Goal: Task Accomplishment & Management: Manage account settings

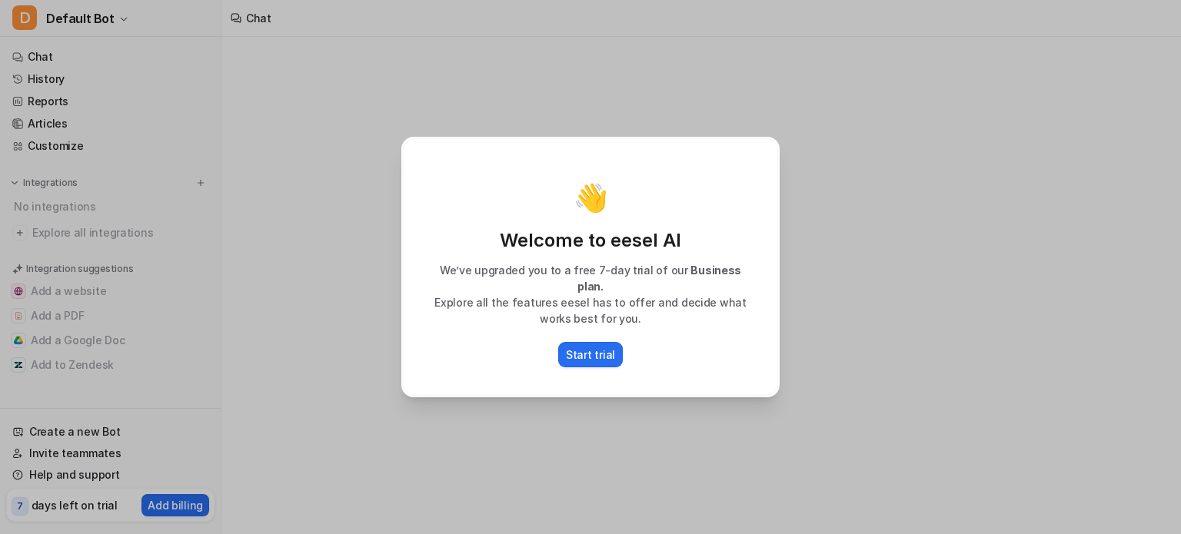
click at [381, 289] on div "👋 Welcome to eesel AI We’ve upgraded you to a free 7-day trial of our Business …" at bounding box center [590, 267] width 1181 height 534
click at [581, 350] on p "Start trial" at bounding box center [590, 355] width 49 height 16
type textarea "**********"
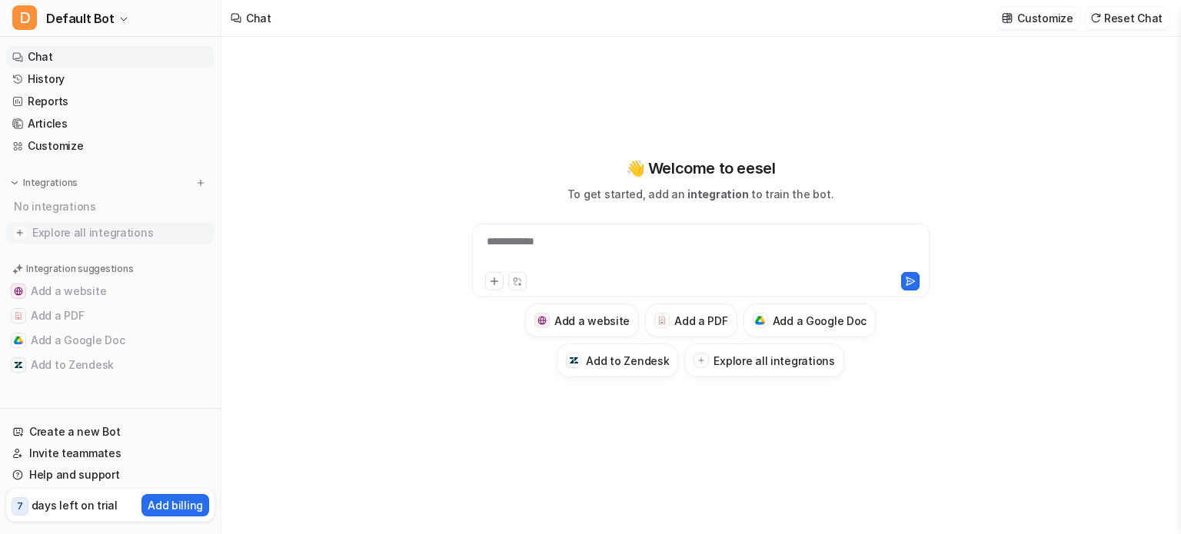
click at [81, 235] on span "Explore all integrations" at bounding box center [120, 233] width 176 height 25
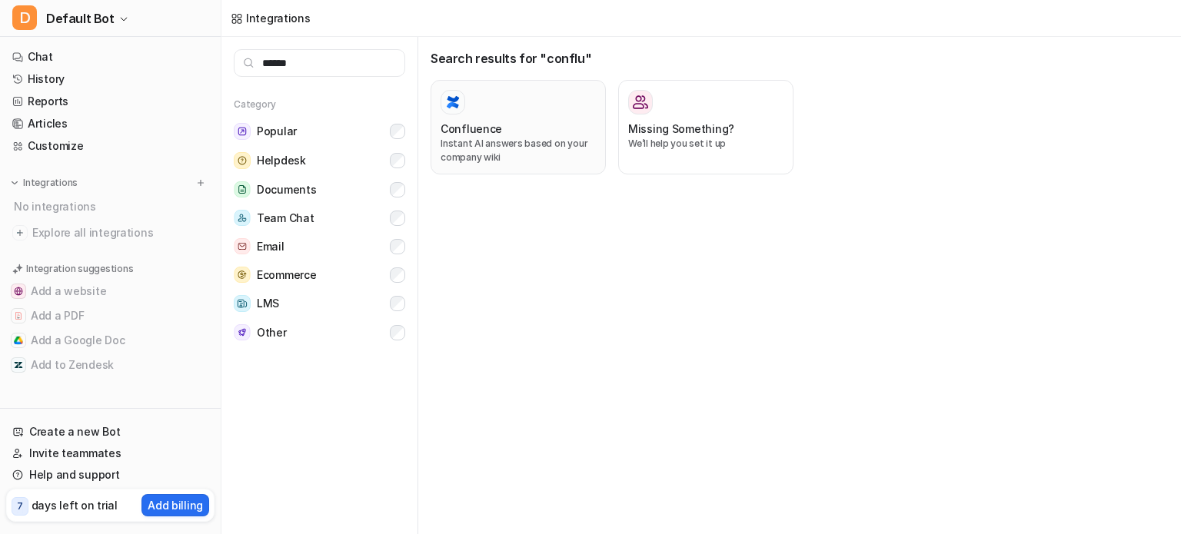
type input "******"
click at [477, 128] on h3 "Confluence" at bounding box center [472, 129] width 62 height 16
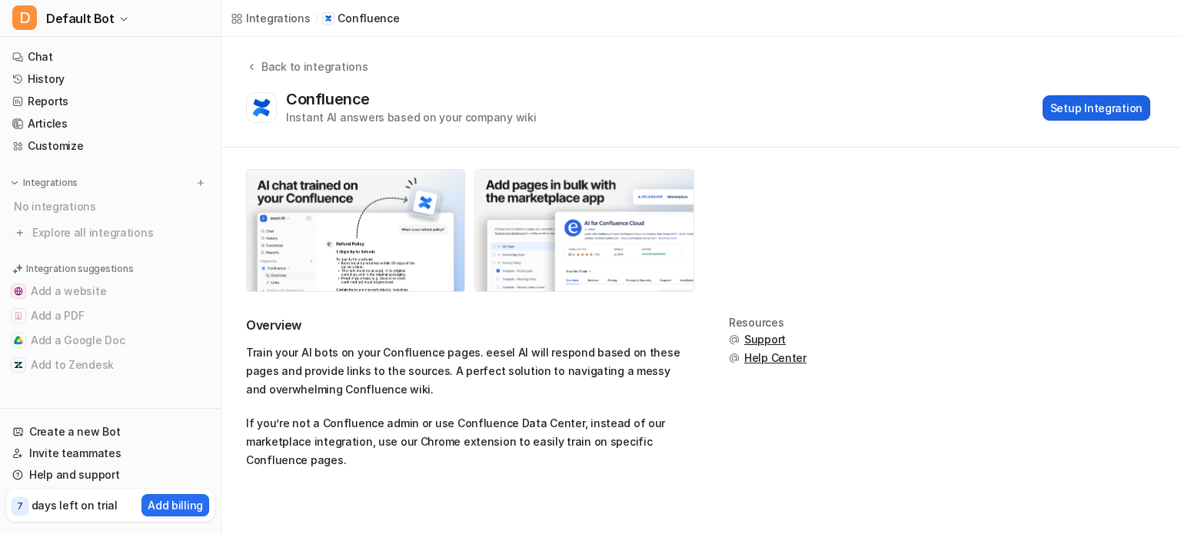
click at [1120, 113] on button "Setup Integration" at bounding box center [1097, 107] width 108 height 25
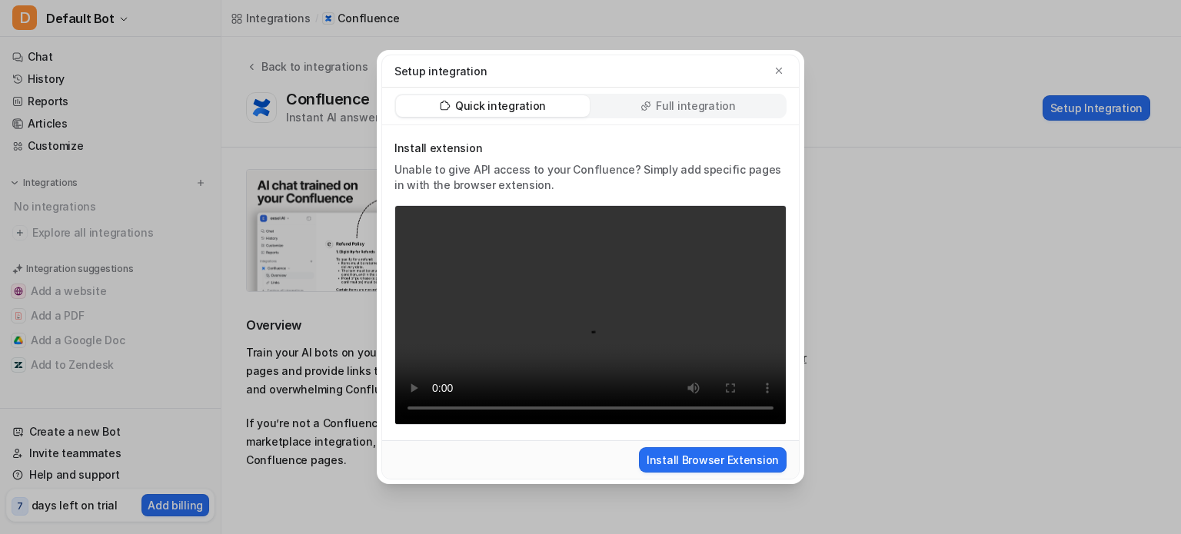
click at [696, 104] on p "Full integration" at bounding box center [696, 105] width 80 height 15
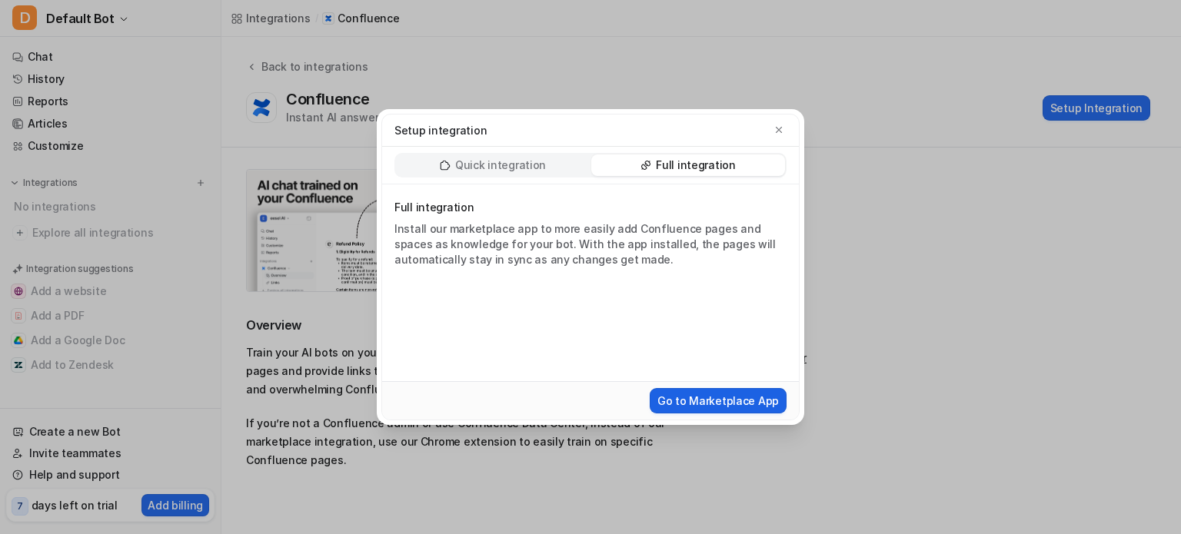
click at [717, 399] on button "Go to Marketplace App" at bounding box center [718, 400] width 137 height 25
click at [480, 165] on p "Quick integration" at bounding box center [500, 165] width 91 height 15
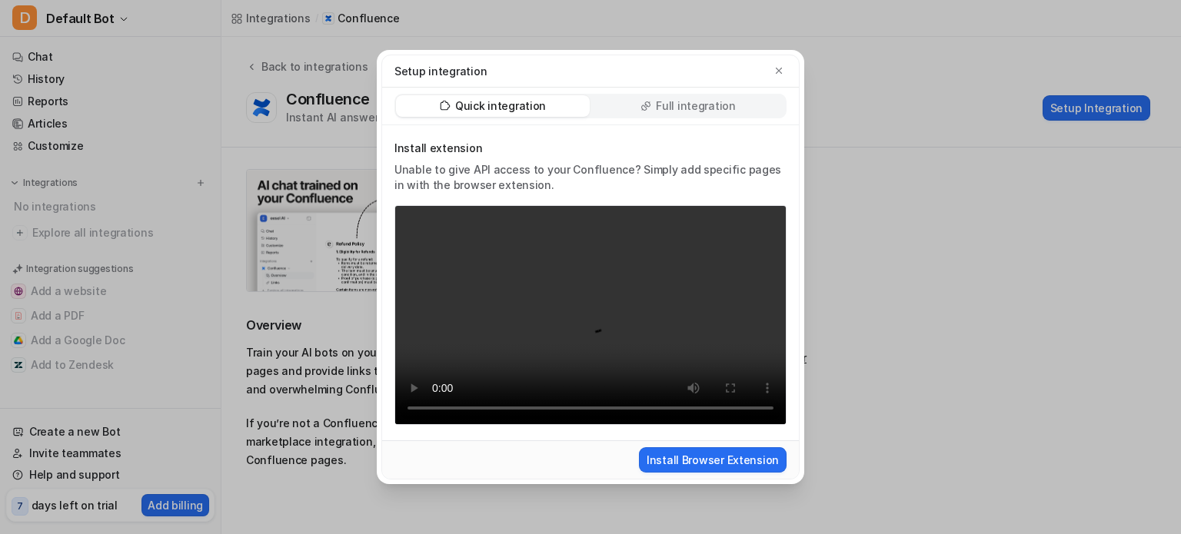
click at [771, 75] on div "Setup integration" at bounding box center [590, 71] width 392 height 16
click at [778, 70] on icon "button" at bounding box center [779, 71] width 6 height 6
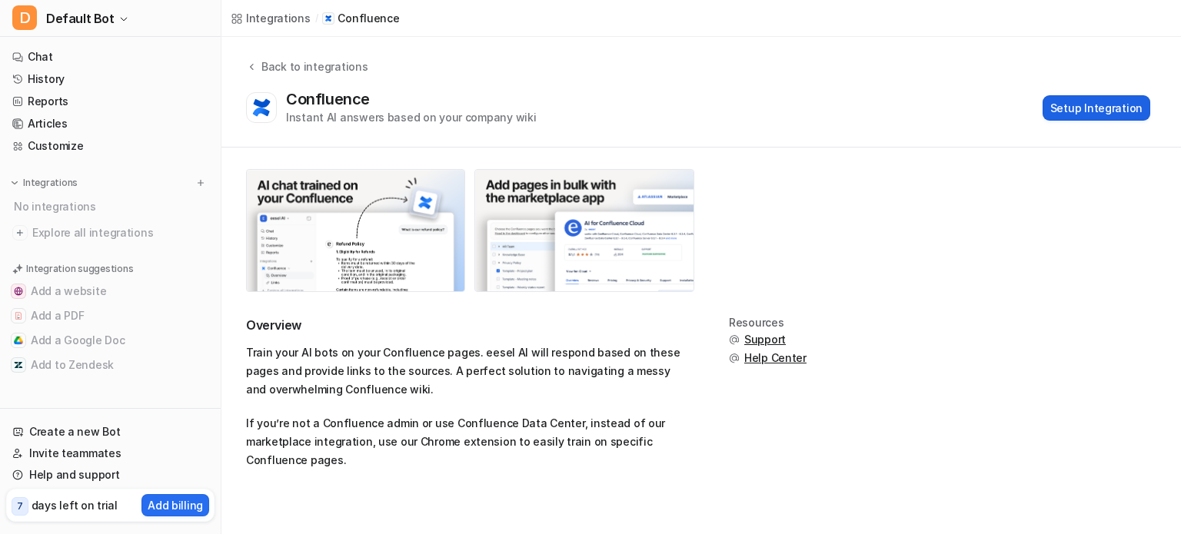
click at [1103, 115] on button "Setup Integration" at bounding box center [1097, 107] width 108 height 25
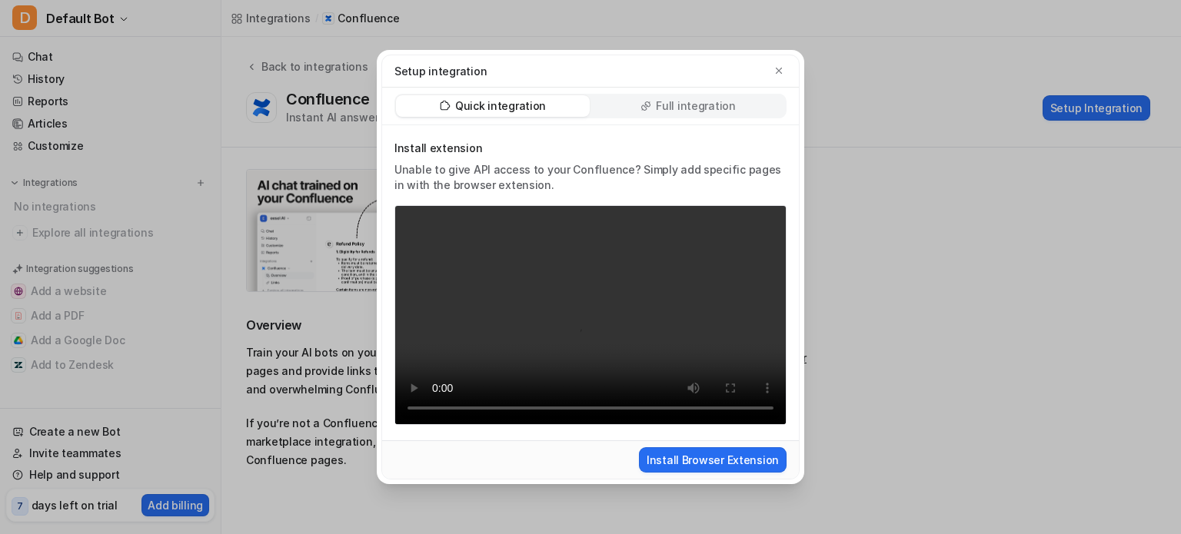
click at [649, 113] on div "Full integration" at bounding box center [688, 106] width 194 height 22
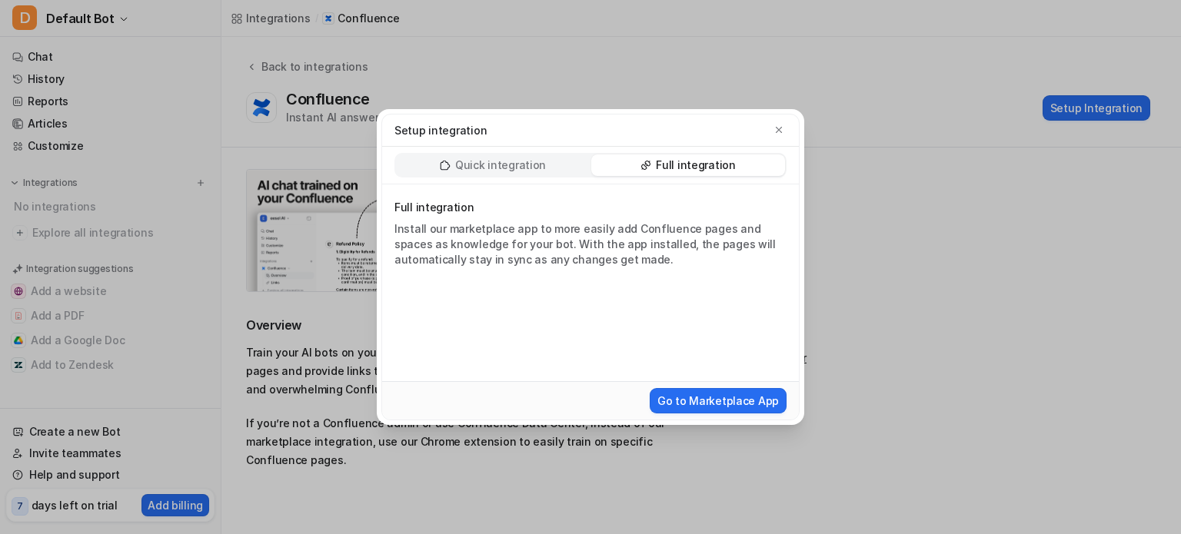
click at [424, 95] on div "Setup integration Quick integration Full integration Full integration Install o…" at bounding box center [590, 267] width 452 height 534
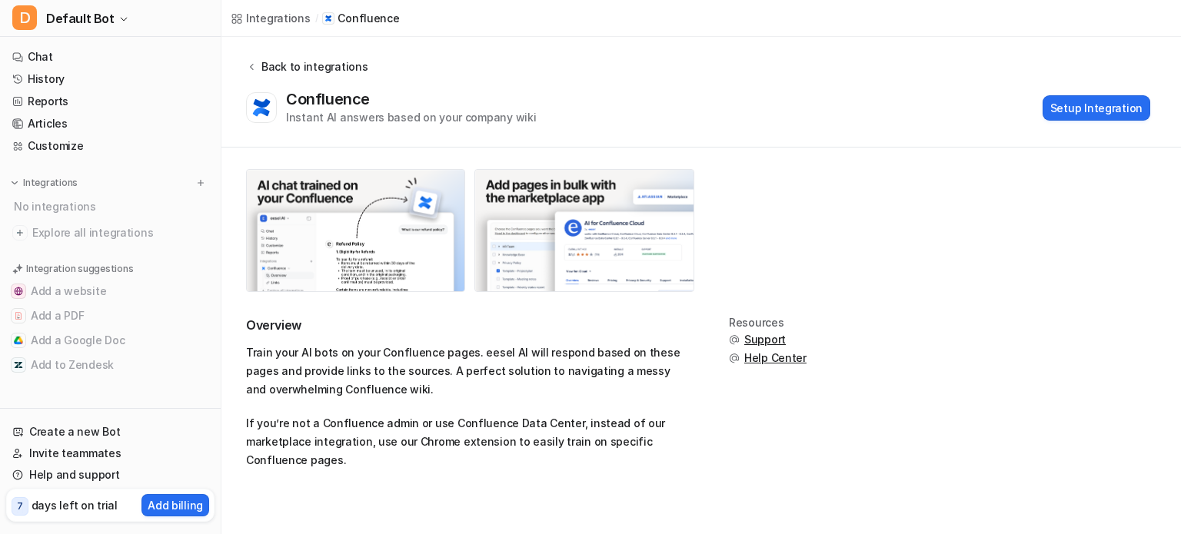
click at [301, 68] on div "Back to integrations" at bounding box center [312, 66] width 111 height 16
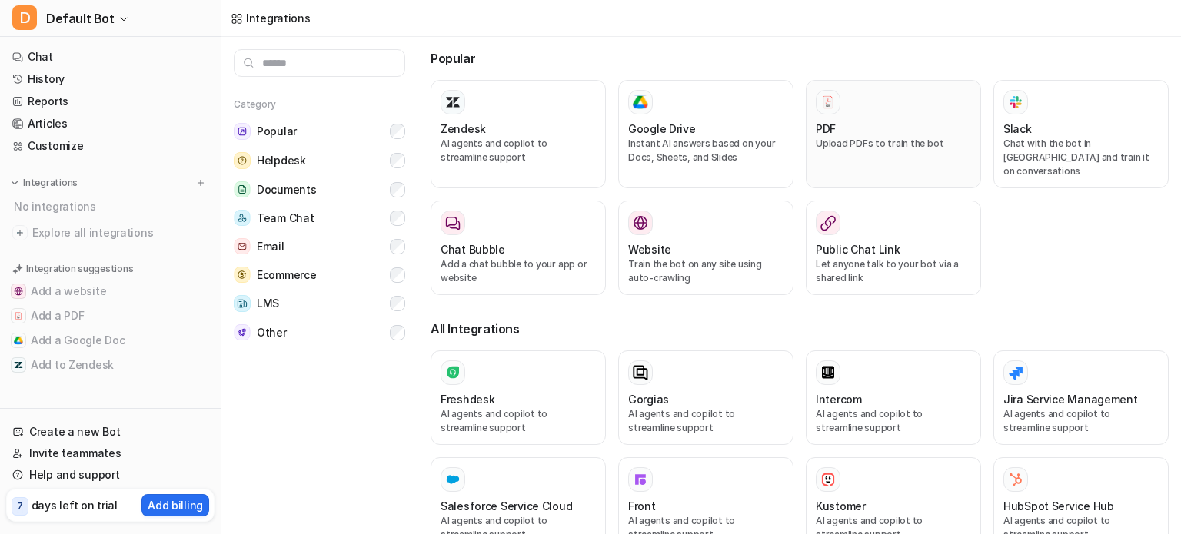
click at [834, 132] on div "PDF" at bounding box center [893, 129] width 155 height 16
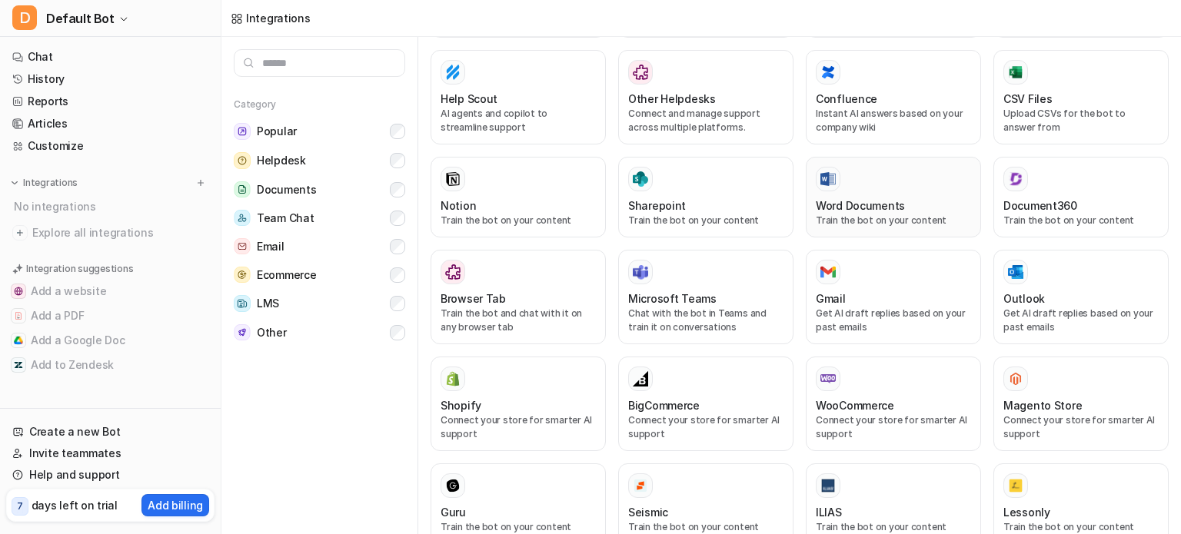
scroll to position [361, 0]
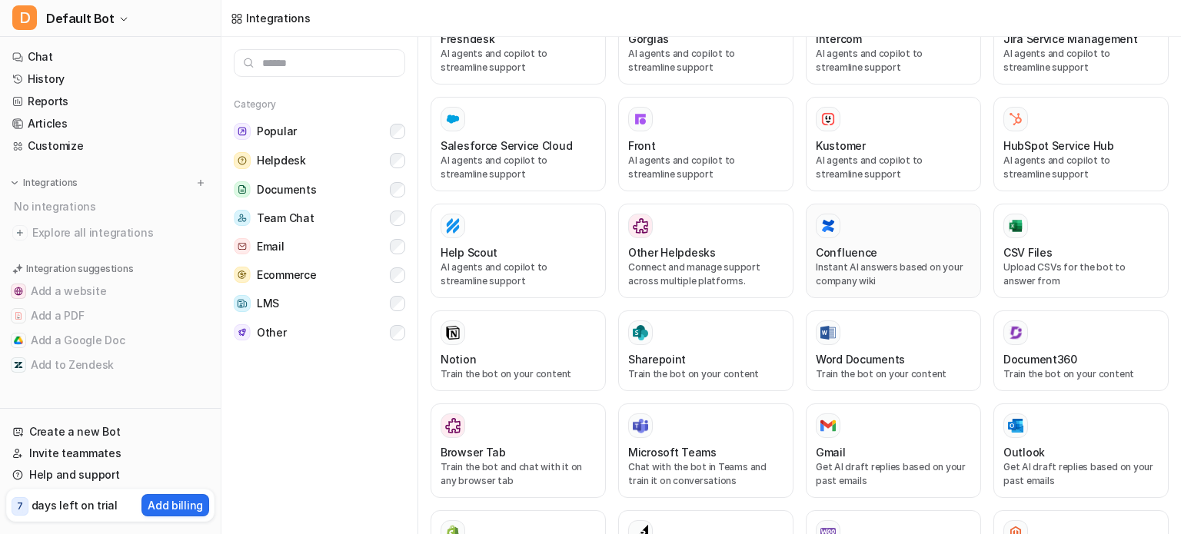
click at [858, 245] on h3 "Confluence" at bounding box center [847, 253] width 62 height 16
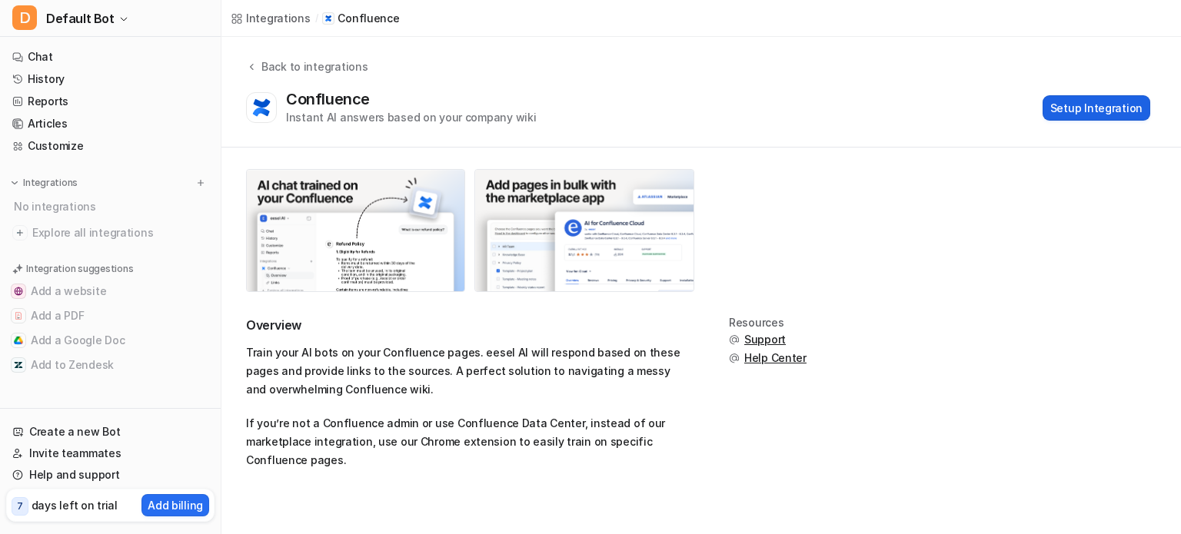
click at [1070, 115] on button "Setup Integration" at bounding box center [1097, 107] width 108 height 25
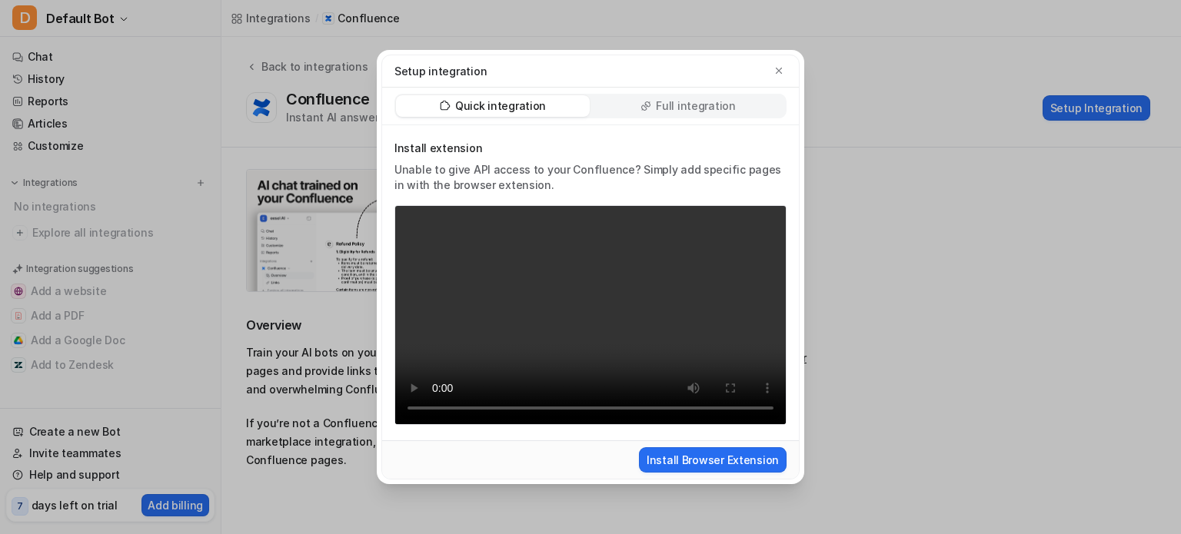
click at [677, 106] on p "Full integration" at bounding box center [696, 105] width 80 height 15
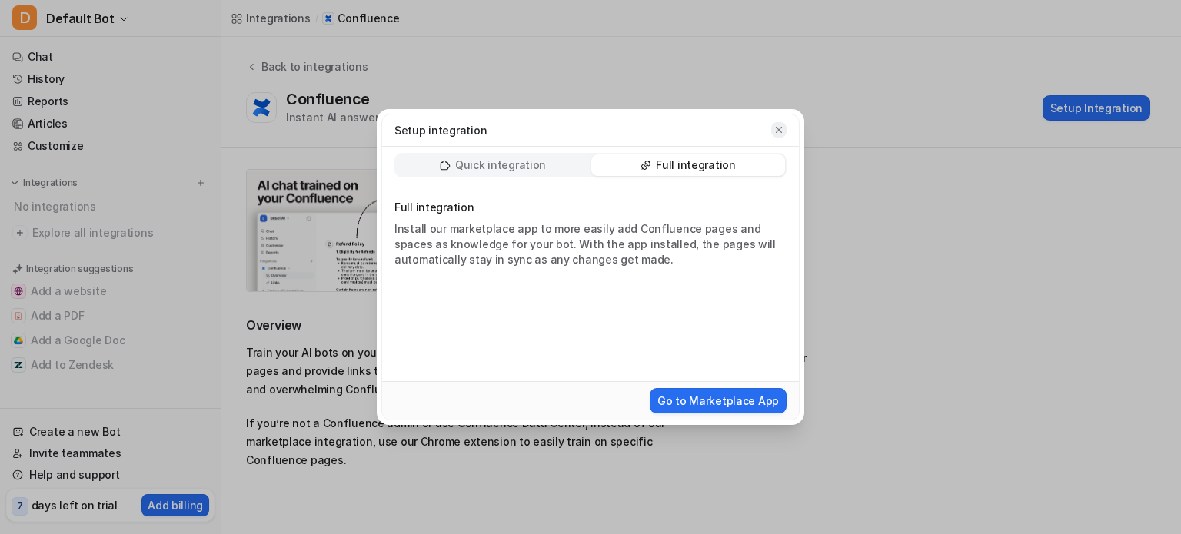
click at [777, 131] on icon "button" at bounding box center [779, 130] width 11 height 11
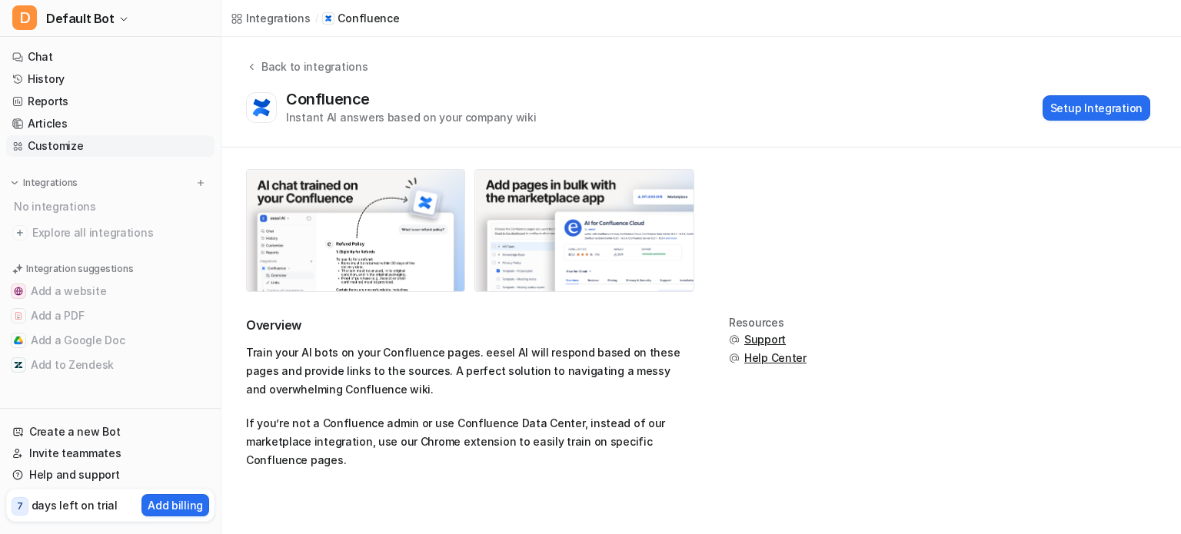
click at [68, 153] on link "Customize" at bounding box center [110, 146] width 208 height 22
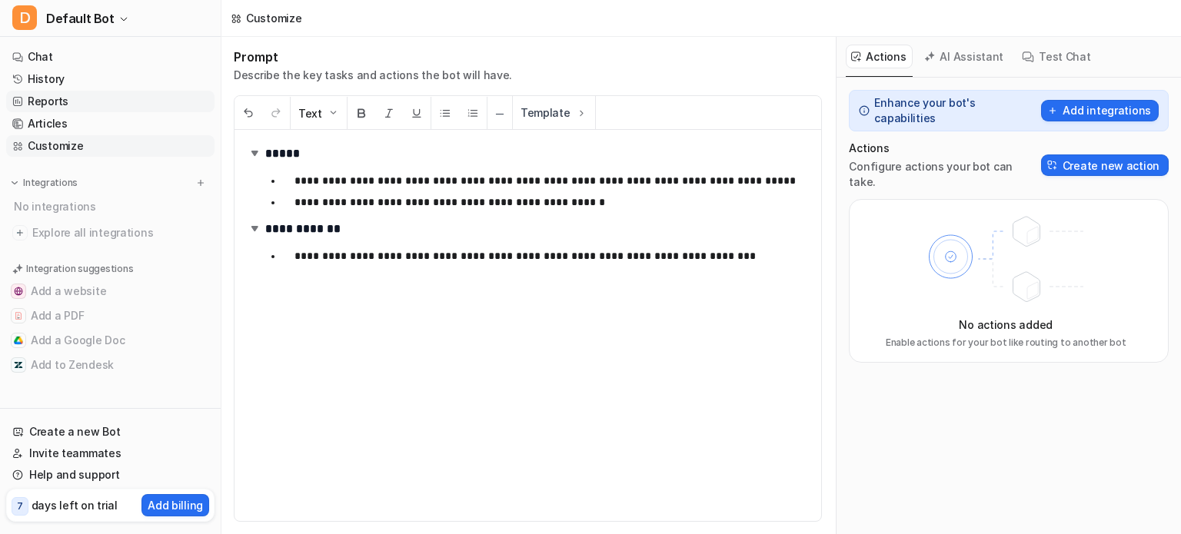
click at [60, 101] on link "Reports" at bounding box center [110, 102] width 208 height 22
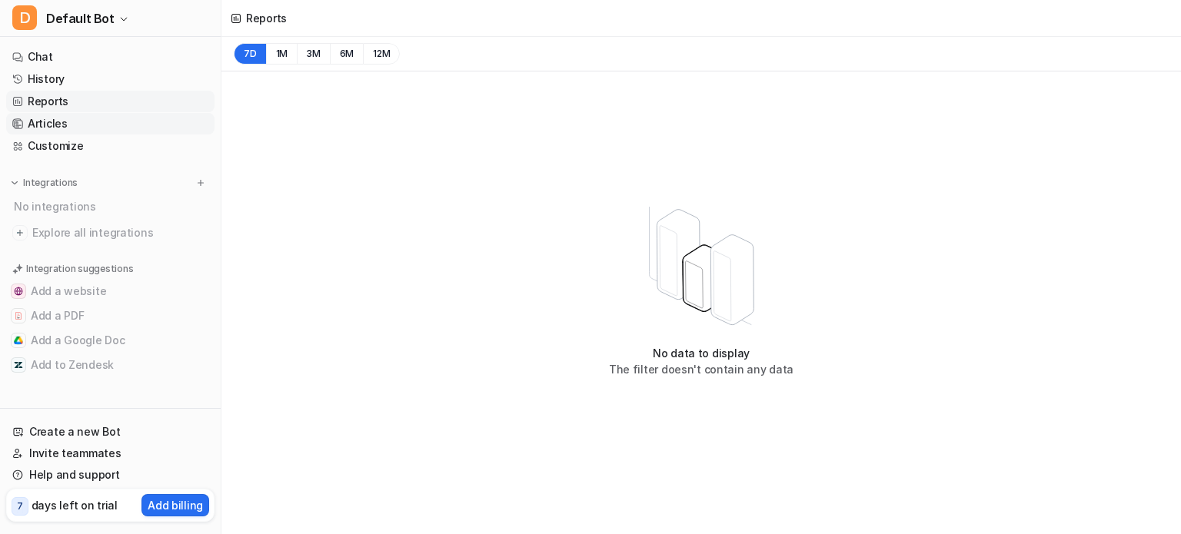
click at [46, 116] on link "Articles" at bounding box center [110, 124] width 208 height 22
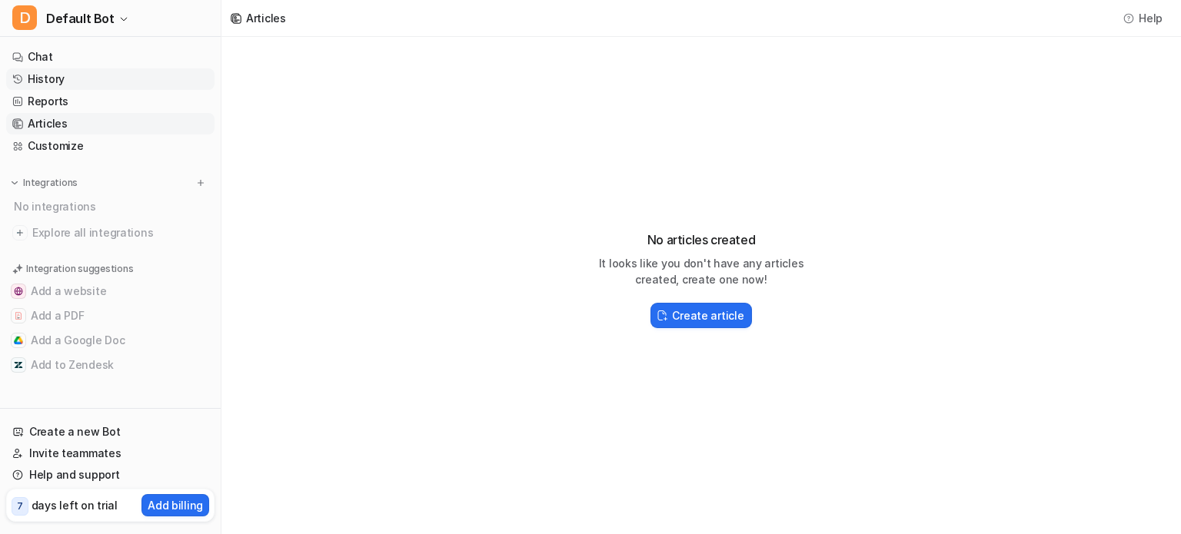
click at [89, 68] on link "History" at bounding box center [110, 79] width 208 height 22
click at [108, 55] on link "Chat" at bounding box center [110, 57] width 208 height 22
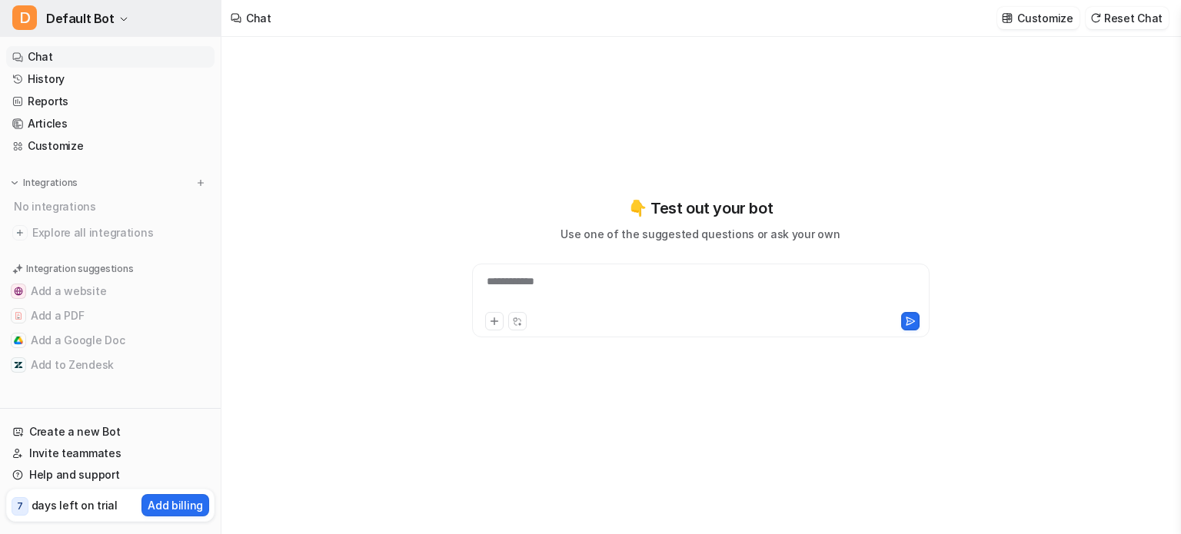
click at [35, 12] on span "D" at bounding box center [24, 17] width 25 height 25
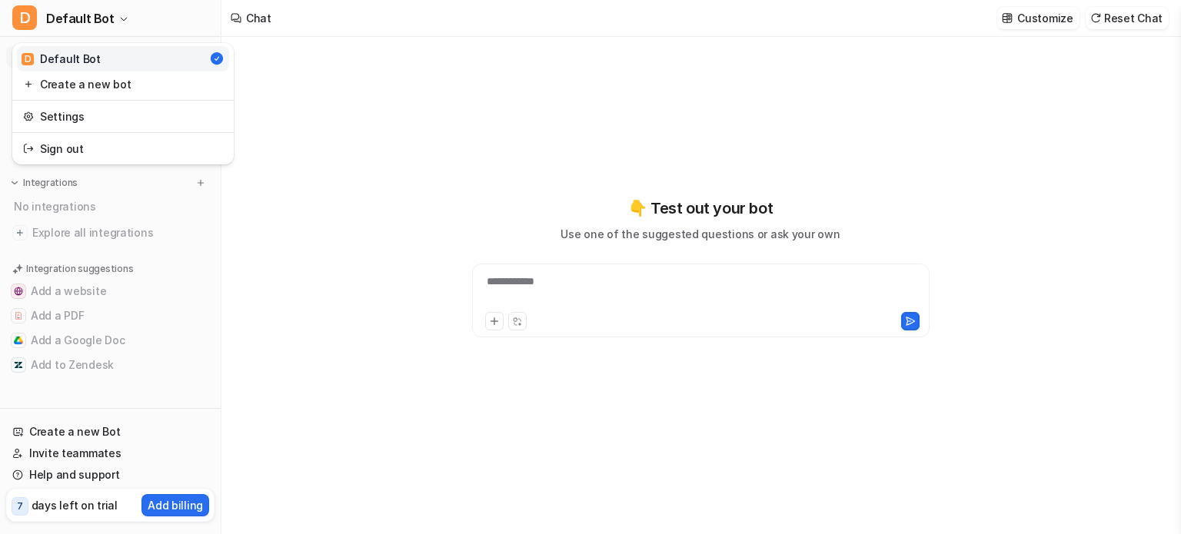
click at [254, 15] on div "**********" at bounding box center [590, 267] width 1181 height 534
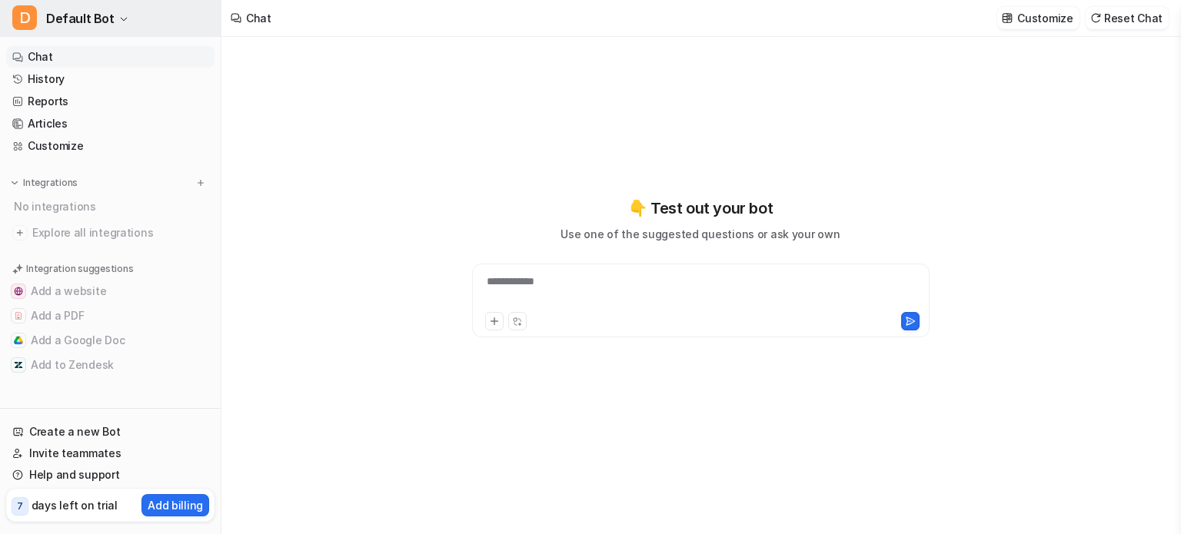
click at [101, 25] on span "Default Bot" at bounding box center [80, 19] width 68 height 22
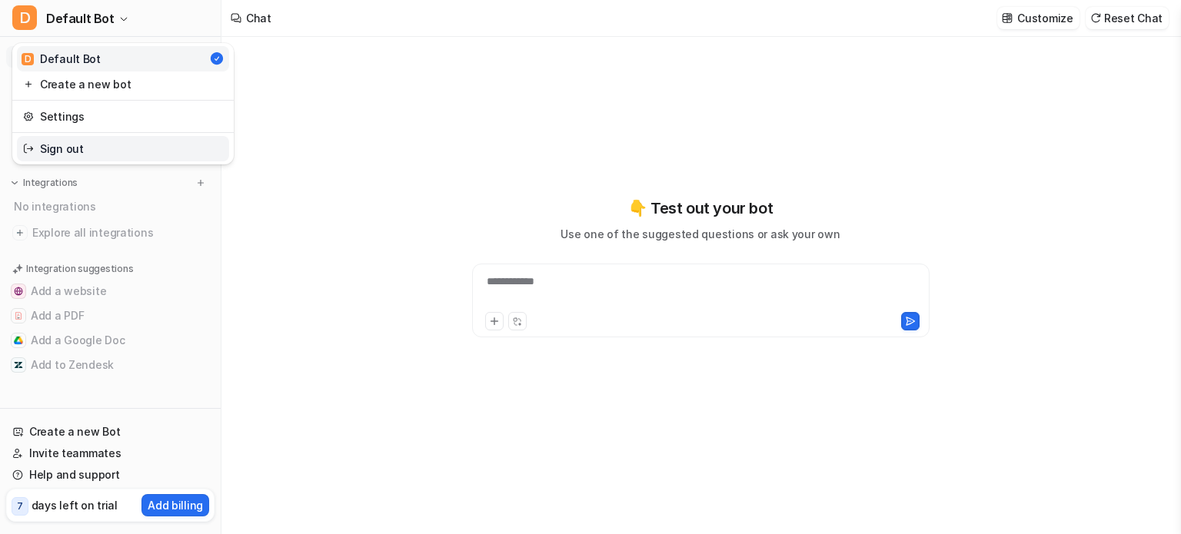
click at [104, 152] on link "Sign out" at bounding box center [123, 148] width 212 height 25
